Goal: Information Seeking & Learning: Check status

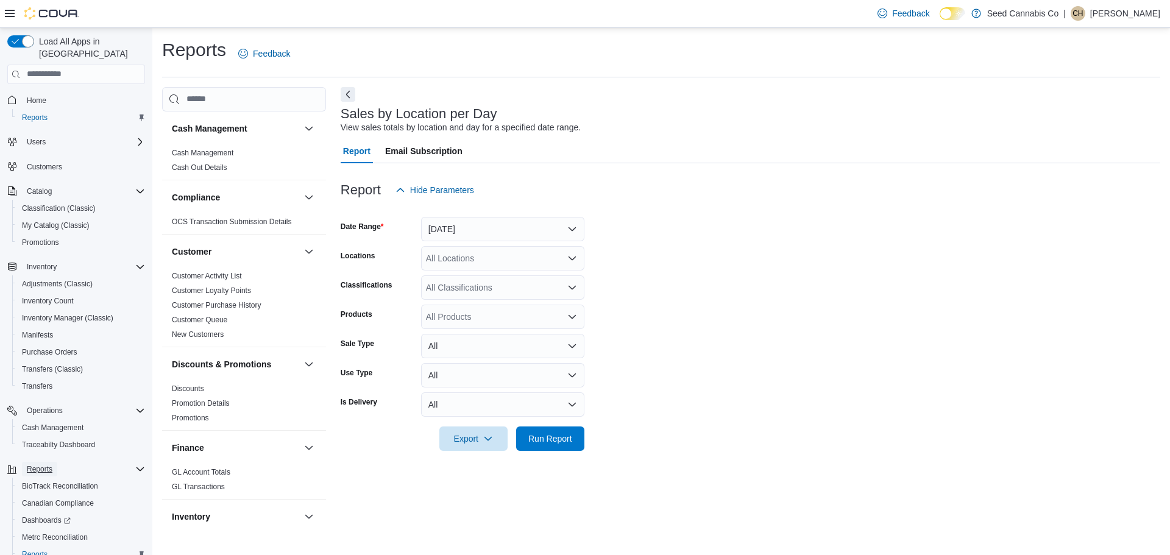
click at [38, 465] on span "Reports" at bounding box center [40, 470] width 26 height 10
click at [447, 235] on button "Yesterday" at bounding box center [502, 229] width 163 height 24
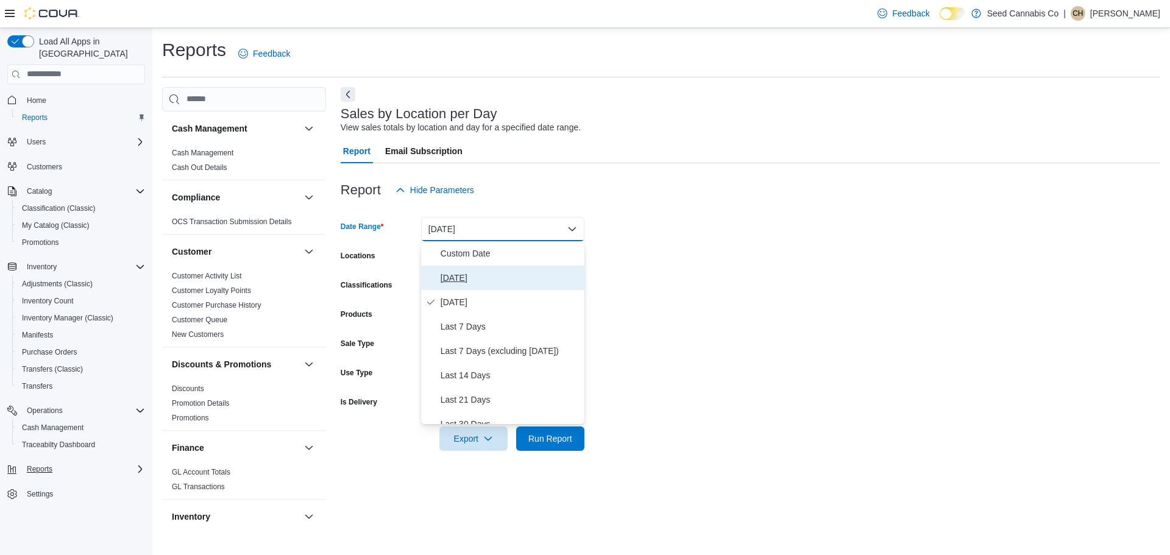
click at [443, 276] on span "Today" at bounding box center [510, 278] width 139 height 15
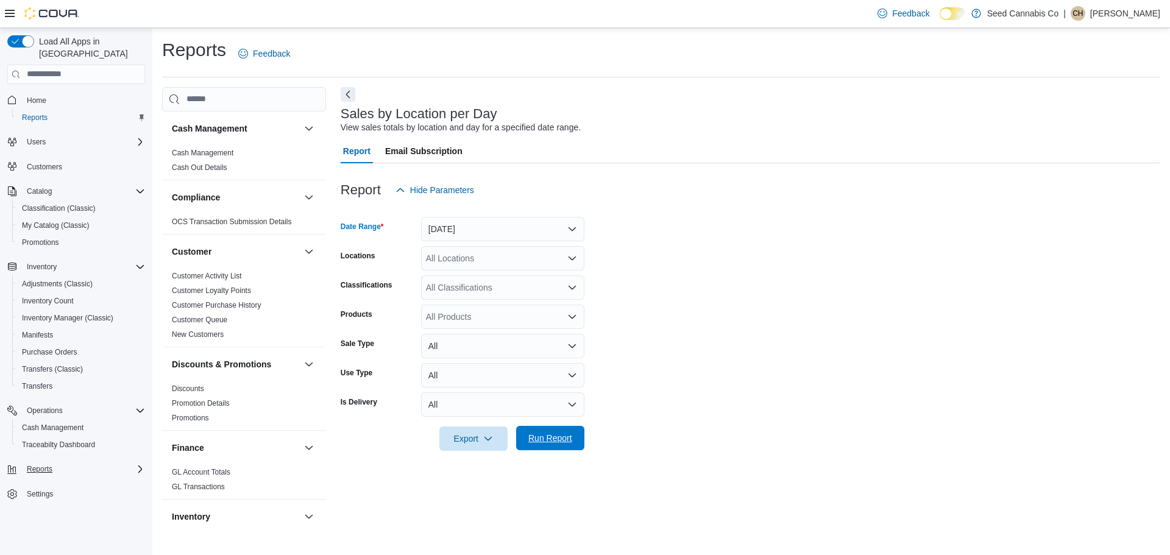
click at [542, 428] on span "Run Report" at bounding box center [551, 438] width 54 height 24
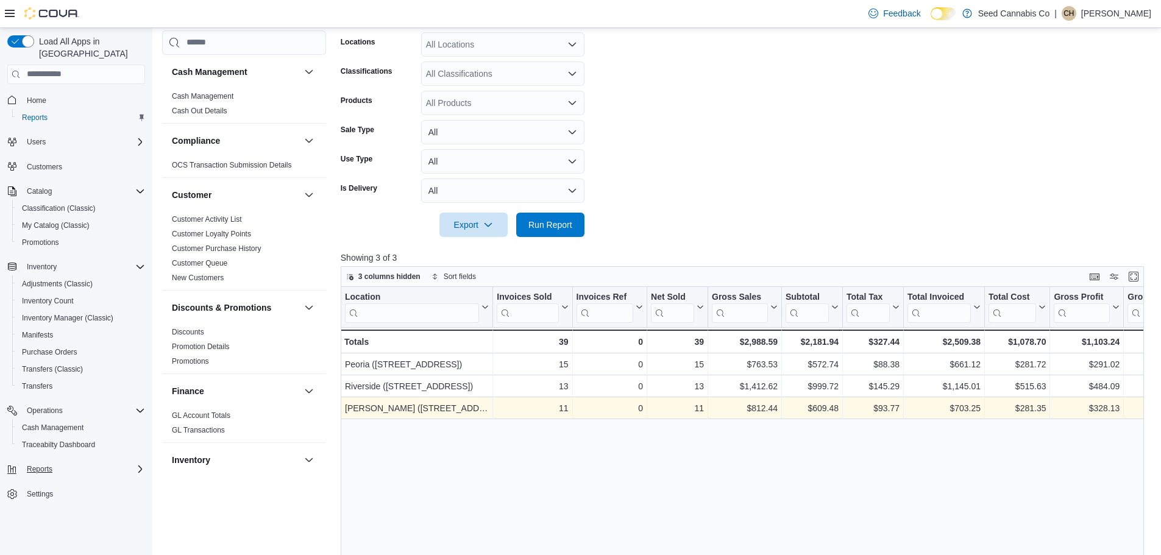
scroll to position [244, 0]
